Goal: Contribute content

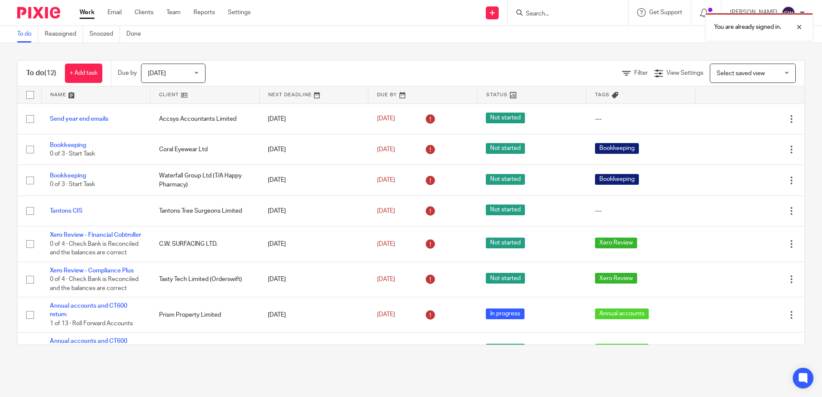
click at [547, 8] on form at bounding box center [571, 12] width 92 height 11
click at [544, 12] on div "You are already signed in." at bounding box center [612, 25] width 403 height 33
click at [800, 26] on div at bounding box center [792, 27] width 23 height 10
click at [543, 15] on input "Search" at bounding box center [563, 14] width 77 height 8
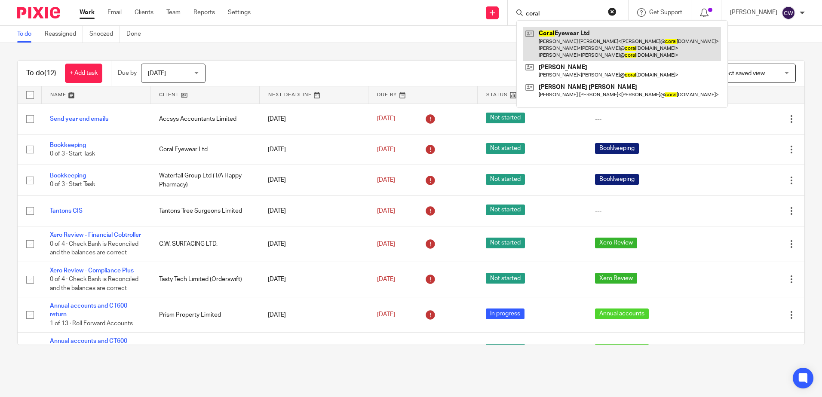
type input "coral"
click at [596, 50] on link at bounding box center [622, 44] width 198 height 34
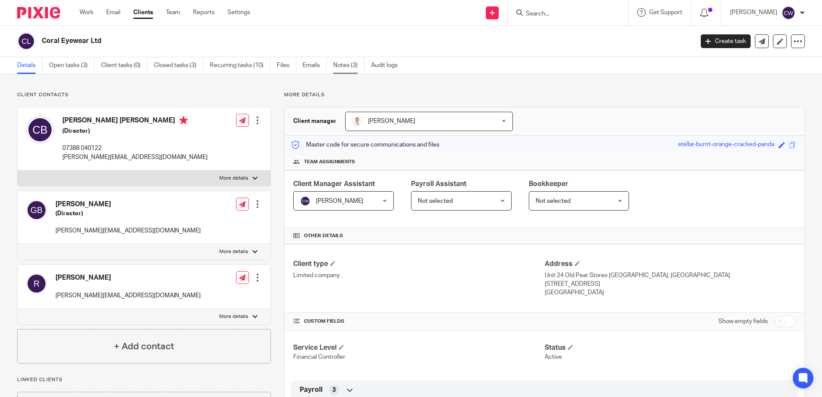
drag, startPoint x: 356, startPoint y: 68, endPoint x: 361, endPoint y: 69, distance: 5.0
click at [356, 68] on link "Notes (3)" at bounding box center [348, 65] width 31 height 17
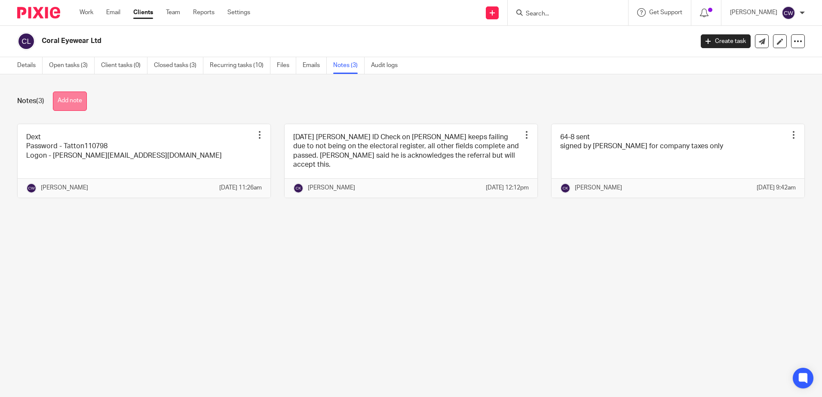
click at [83, 101] on button "Add note" at bounding box center [70, 101] width 34 height 19
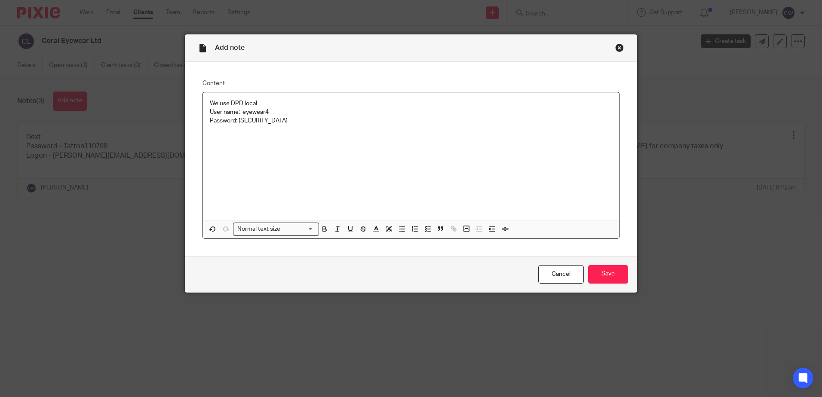
drag, startPoint x: 267, startPoint y: 96, endPoint x: 284, endPoint y: 106, distance: 19.5
click at [269, 96] on div "We use DPD local User name: eyewear4 Password: coraleyewear2020" at bounding box center [411, 156] width 416 height 128
click at [590, 266] on input "Save" at bounding box center [608, 274] width 40 height 18
